Goal: Transaction & Acquisition: Subscribe to service/newsletter

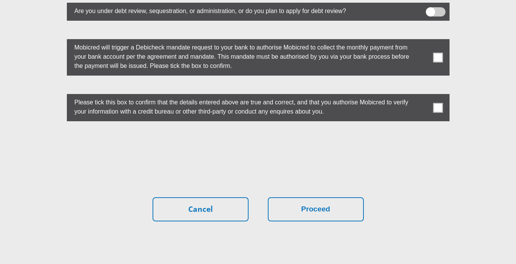
scroll to position [2180, 0]
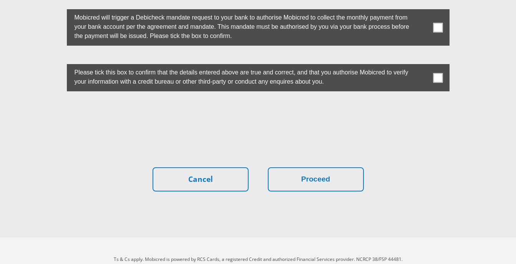
drag, startPoint x: 36, startPoint y: 164, endPoint x: 23, endPoint y: 148, distance: 20.5
